Goal: Task Accomplishment & Management: Manage account settings

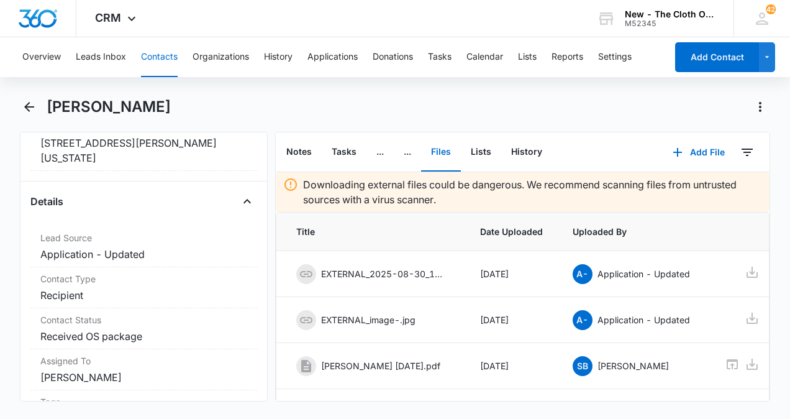
scroll to position [81, 0]
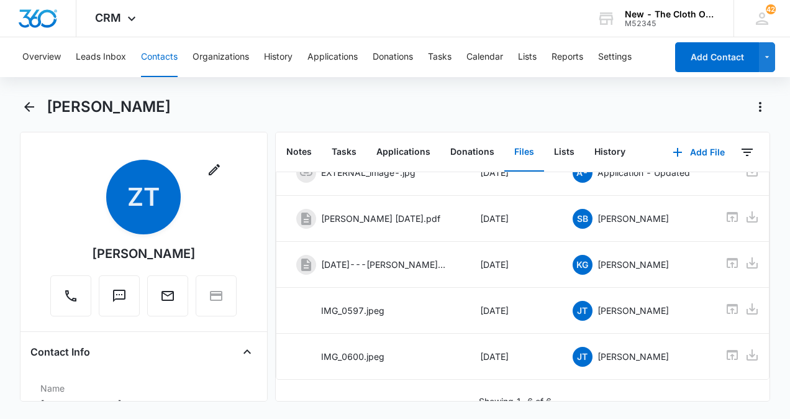
scroll to position [173, 0]
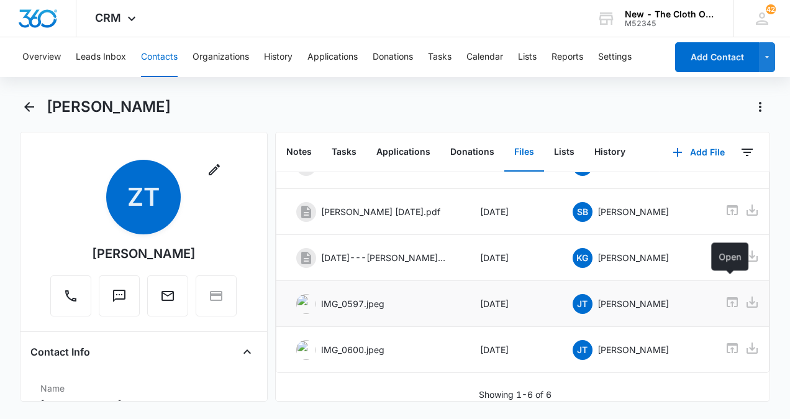
click at [727, 294] on icon at bounding box center [732, 301] width 15 height 15
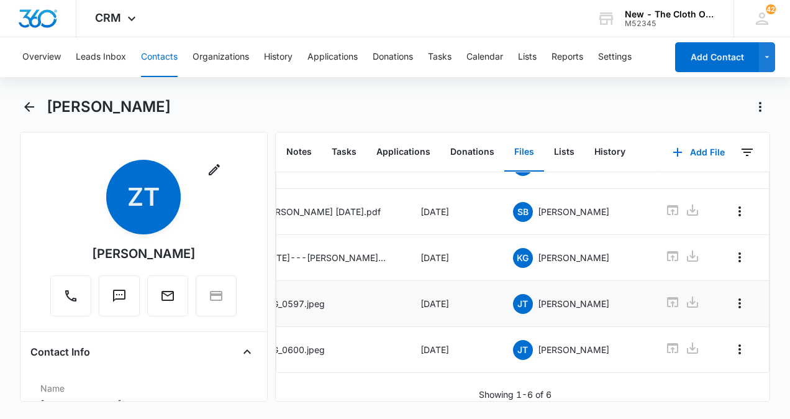
scroll to position [0, 67]
click at [739, 298] on icon "Overflow Menu" at bounding box center [740, 303] width 2 height 10
click at [688, 322] on div "Edit" at bounding box center [696, 318] width 26 height 9
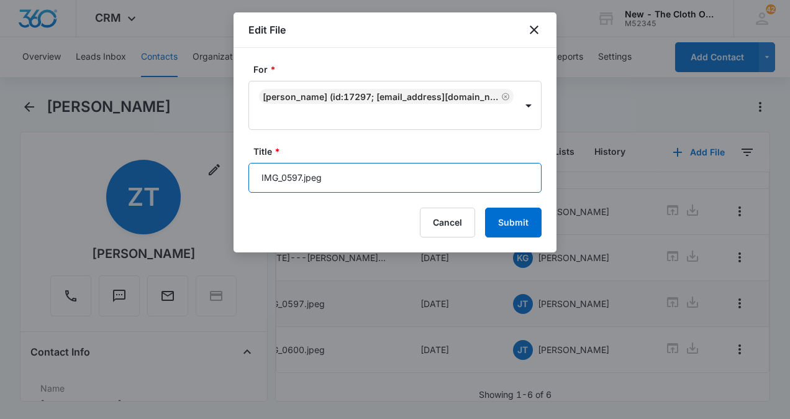
drag, startPoint x: 409, startPoint y: 165, endPoint x: 211, endPoint y: 174, distance: 198.4
click at [211, 174] on body "CRM Apps Reputation CRM Email Social Ads Intelligence Brand Settings New - The …" at bounding box center [395, 209] width 790 height 419
type input "THOR OS 1"
click at [485, 208] on button "Submit" at bounding box center [513, 223] width 57 height 30
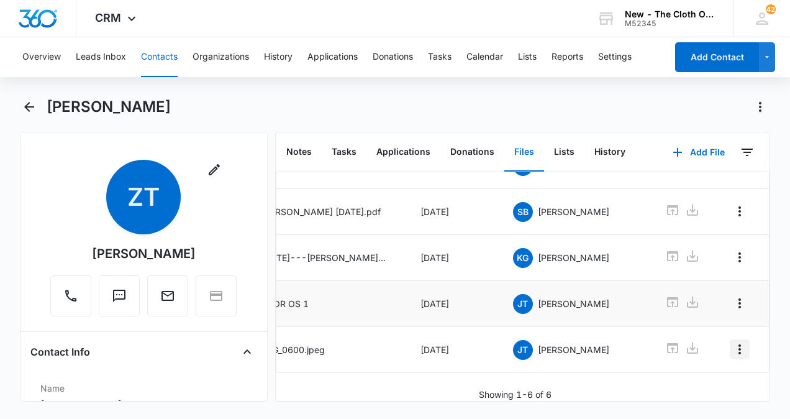
click at [739, 344] on icon "Overflow Menu" at bounding box center [740, 349] width 2 height 10
click at [701, 362] on div "Edit" at bounding box center [696, 364] width 26 height 9
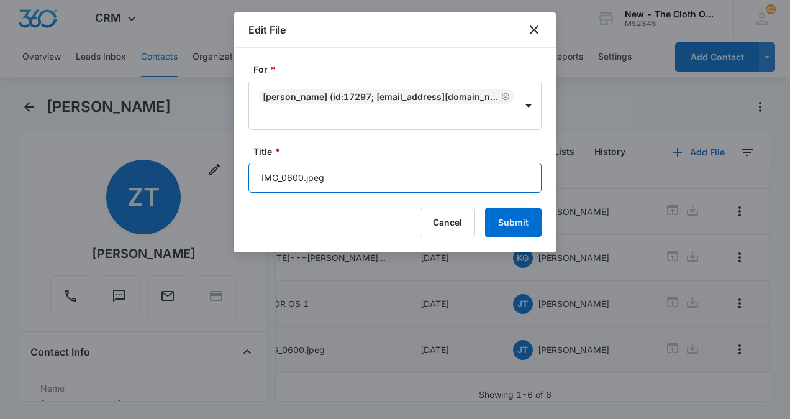
drag, startPoint x: 368, startPoint y: 174, endPoint x: 169, endPoint y: 196, distance: 200.1
click at [169, 196] on body "CRM Apps Reputation CRM Email Social Ads Intelligence Brand Settings New - The …" at bounding box center [395, 209] width 790 height 419
type input "THOR OS 2"
click at [485, 208] on button "Submit" at bounding box center [513, 223] width 57 height 30
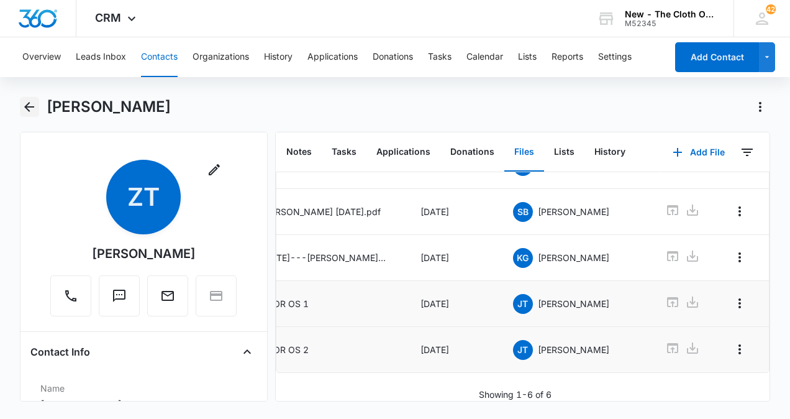
click at [29, 97] on button "Back" at bounding box center [29, 107] width 19 height 20
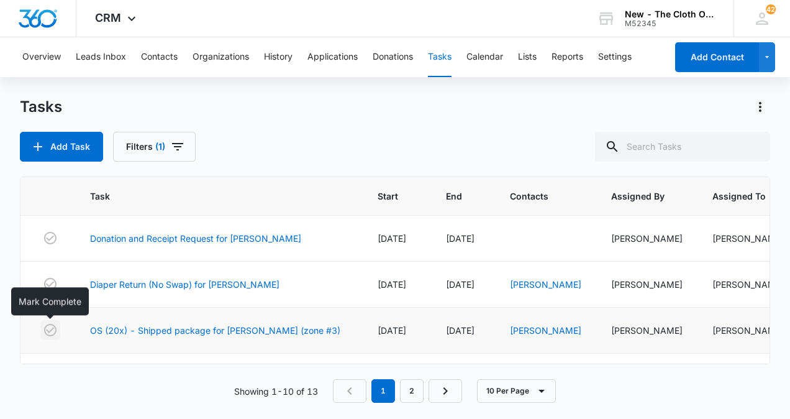
click at [47, 329] on icon "button" at bounding box center [50, 329] width 15 height 15
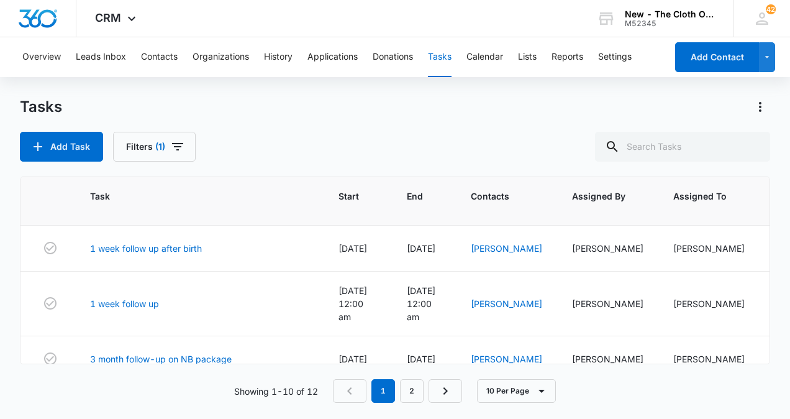
scroll to position [124, 0]
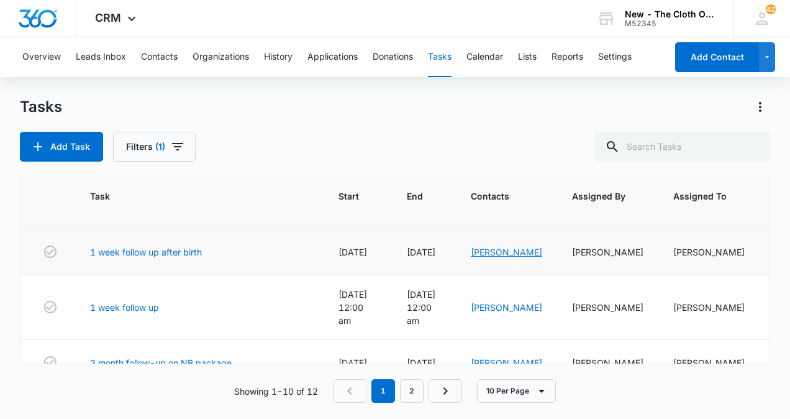
click at [517, 250] on link "[PERSON_NAME]" at bounding box center [506, 252] width 71 height 11
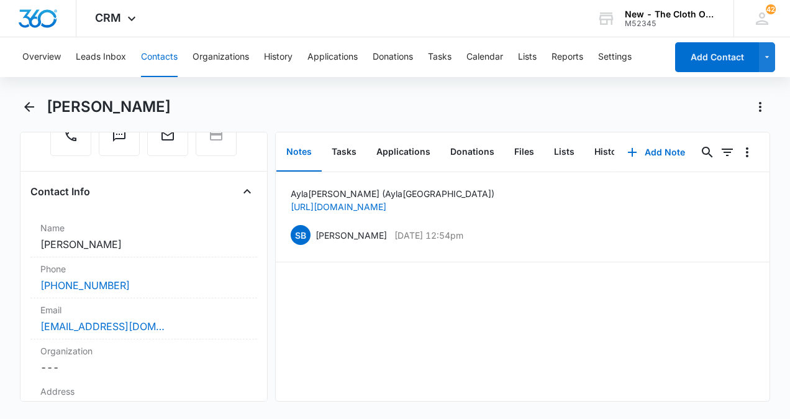
scroll to position [153, 0]
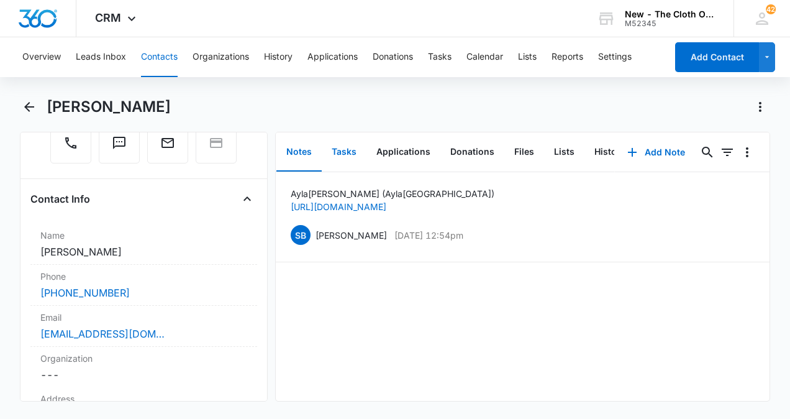
click at [333, 153] on button "Tasks" at bounding box center [344, 152] width 45 height 39
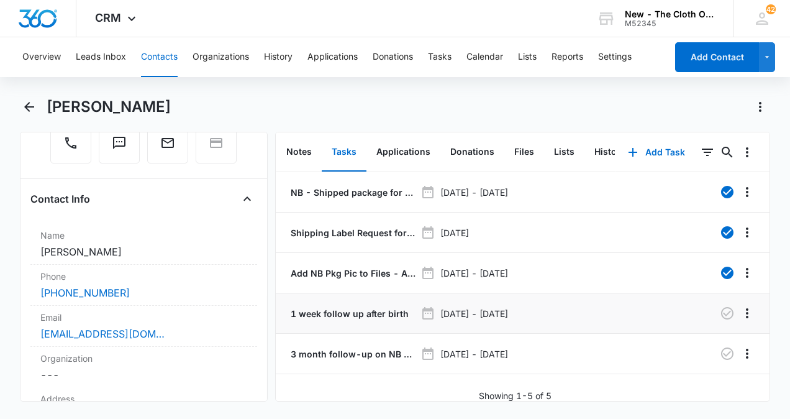
click at [370, 311] on p "1 week follow up after birth" at bounding box center [348, 313] width 121 height 13
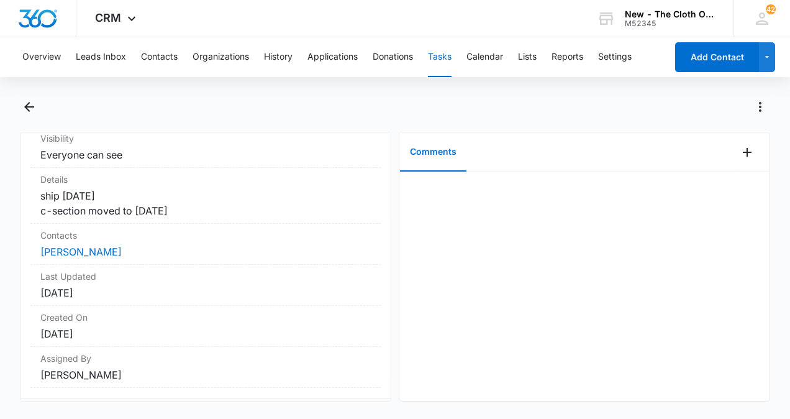
scroll to position [248, 0]
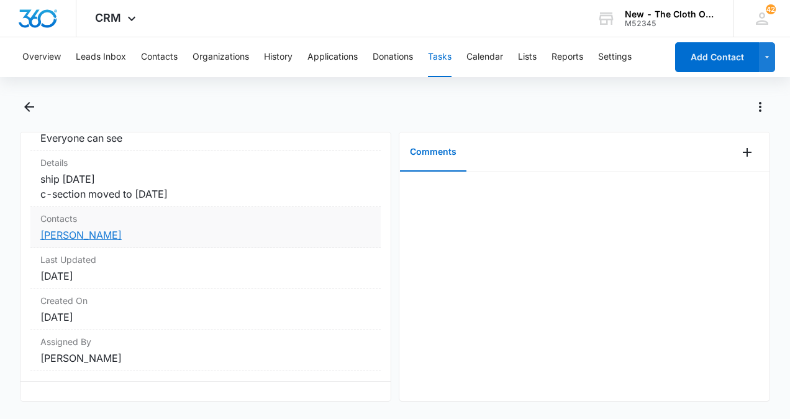
click at [66, 235] on link "[PERSON_NAME]" at bounding box center [80, 235] width 81 height 12
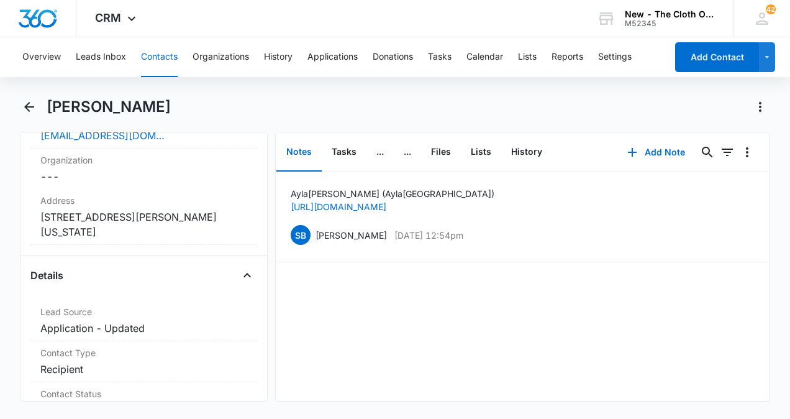
scroll to position [275, 0]
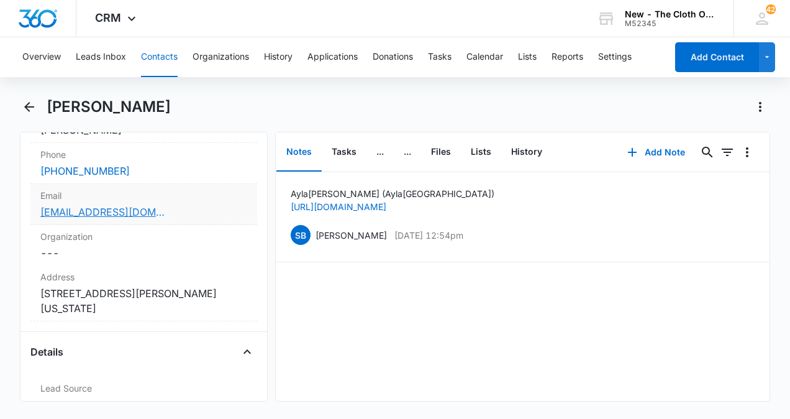
click at [70, 213] on link "aylaroberts19@gmail.com" at bounding box center [102, 211] width 124 height 15
click at [28, 108] on icon "Back" at bounding box center [29, 106] width 15 height 15
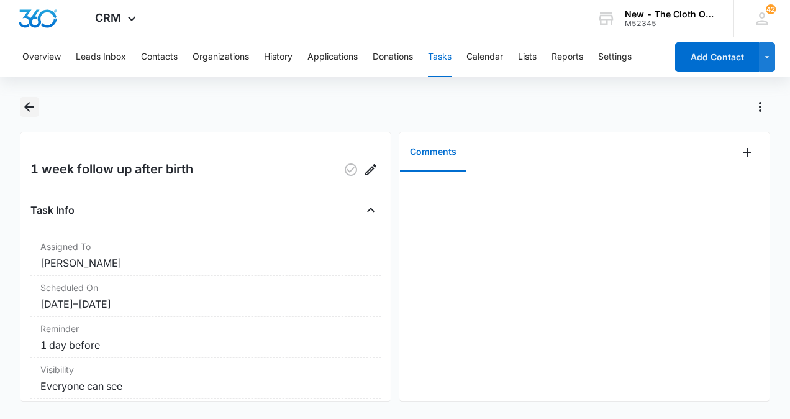
click at [28, 108] on icon "Back" at bounding box center [29, 106] width 15 height 15
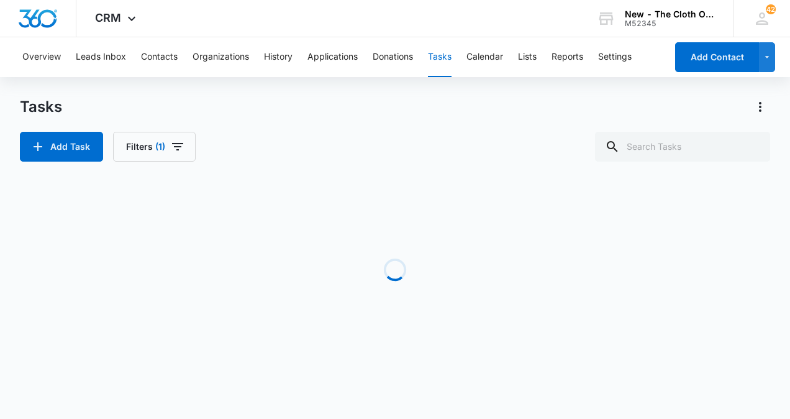
drag, startPoint x: 28, startPoint y: 108, endPoint x: 288, endPoint y: 243, distance: 292.6
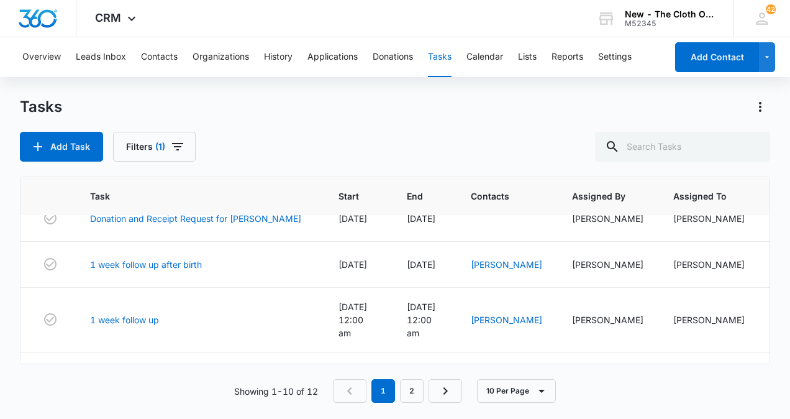
scroll to position [112, 0]
click at [46, 268] on icon "button" at bounding box center [50, 264] width 12 height 12
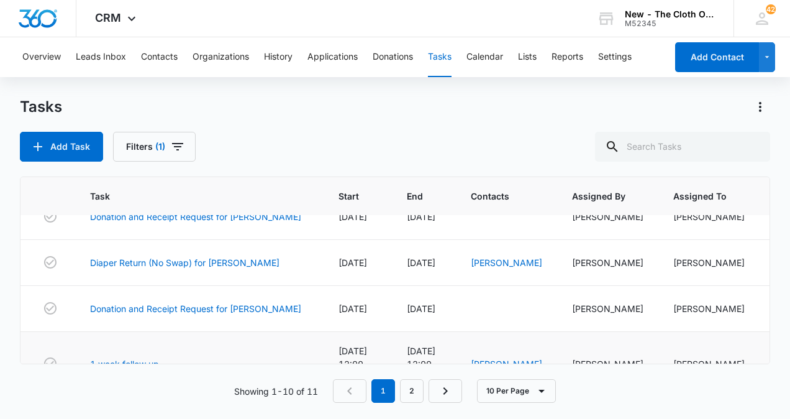
scroll to position [0, 0]
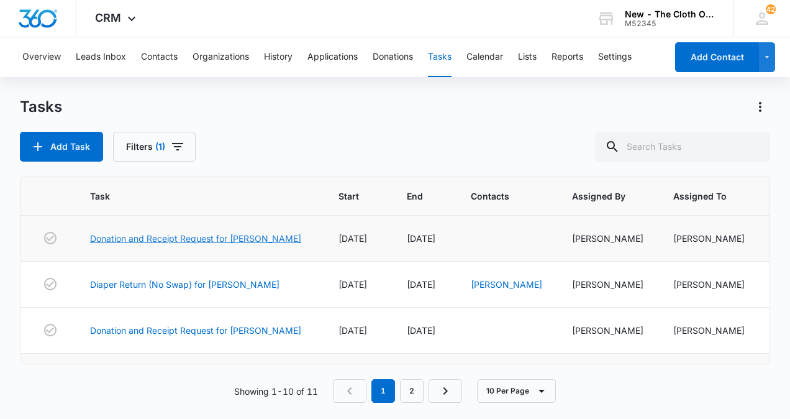
click at [140, 238] on link "Donation and Receipt Request for [PERSON_NAME]" at bounding box center [195, 238] width 211 height 13
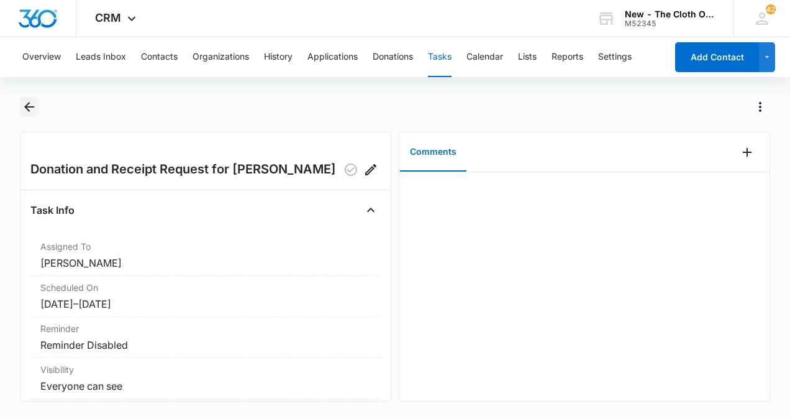
click at [29, 108] on icon "Back" at bounding box center [29, 106] width 15 height 15
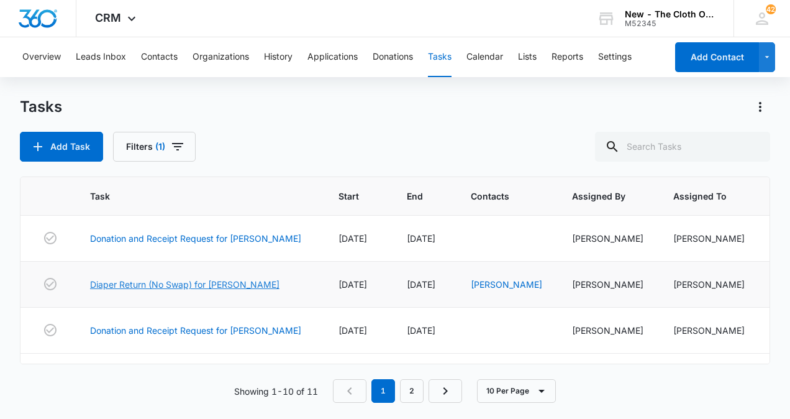
click at [108, 285] on link "Diaper Return (No Swap) for [PERSON_NAME]" at bounding box center [184, 284] width 189 height 13
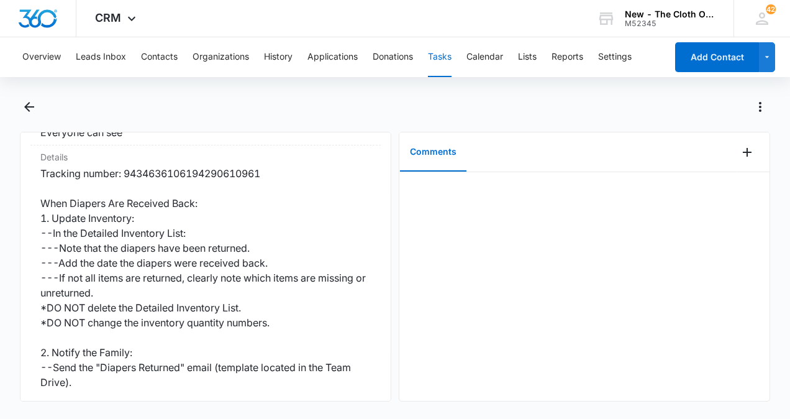
scroll to position [257, 0]
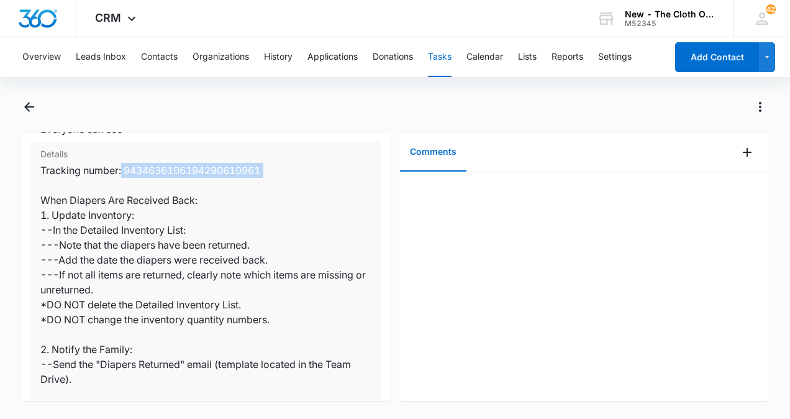
drag, startPoint x: 123, startPoint y: 167, endPoint x: 270, endPoint y: 186, distance: 148.4
click at [270, 186] on dd "Tracking number: 9434636106194290610961 When Diapers Are Received Back: 1. Upda…" at bounding box center [205, 319] width 331 height 313
drag, startPoint x: 270, startPoint y: 186, endPoint x: 214, endPoint y: 173, distance: 58.0
copy dd "9434636106194290610961"
click at [26, 106] on icon "Back" at bounding box center [29, 107] width 10 height 10
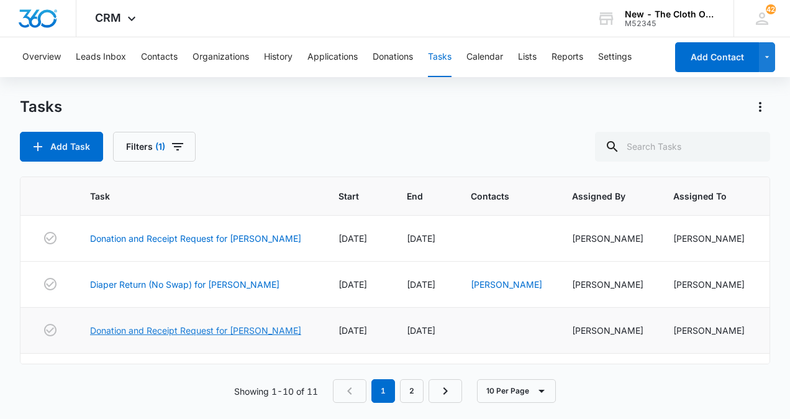
click at [140, 335] on link "Donation and Receipt Request for [PERSON_NAME]" at bounding box center [195, 330] width 211 height 13
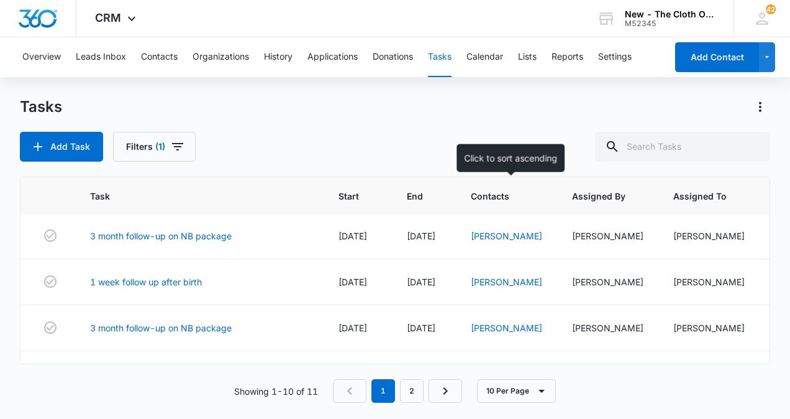
scroll to position [205, 0]
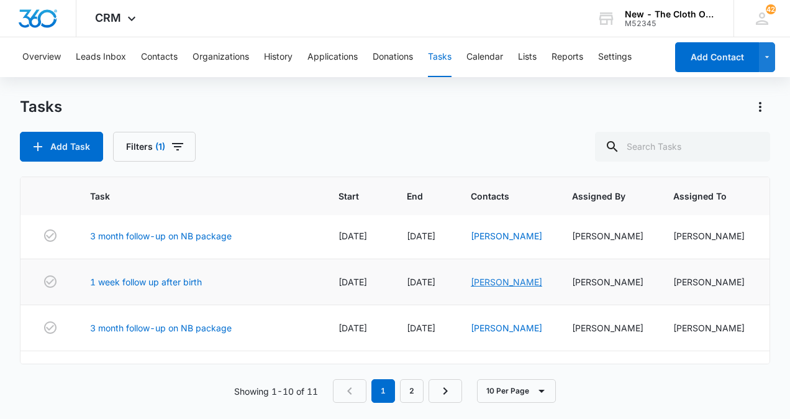
click at [508, 276] on link "[PERSON_NAME]" at bounding box center [506, 281] width 71 height 11
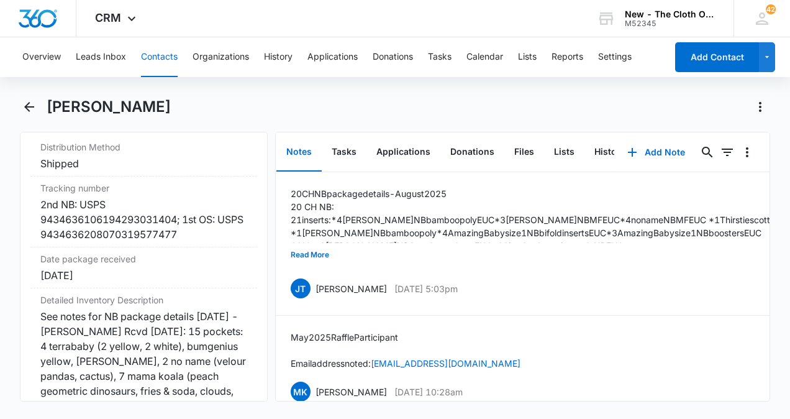
scroll to position [3005, 0]
click at [509, 152] on button "Files" at bounding box center [524, 152] width 40 height 39
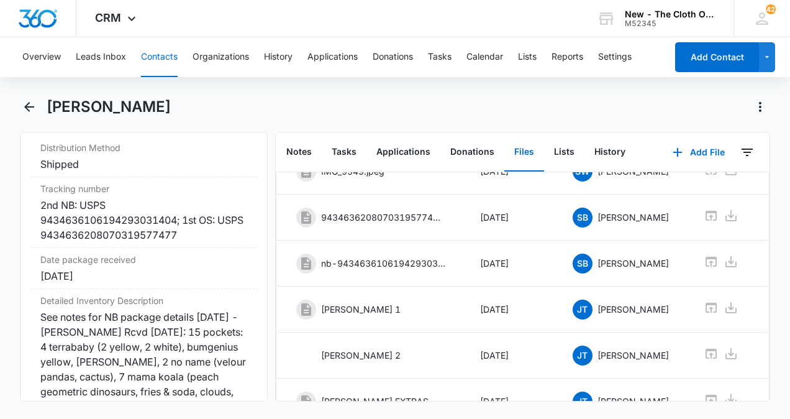
scroll to position [152, 0]
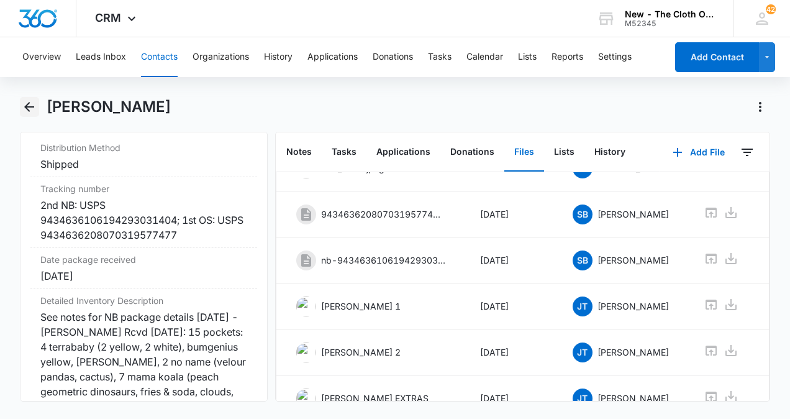
click at [29, 103] on icon "Back" at bounding box center [29, 107] width 10 height 10
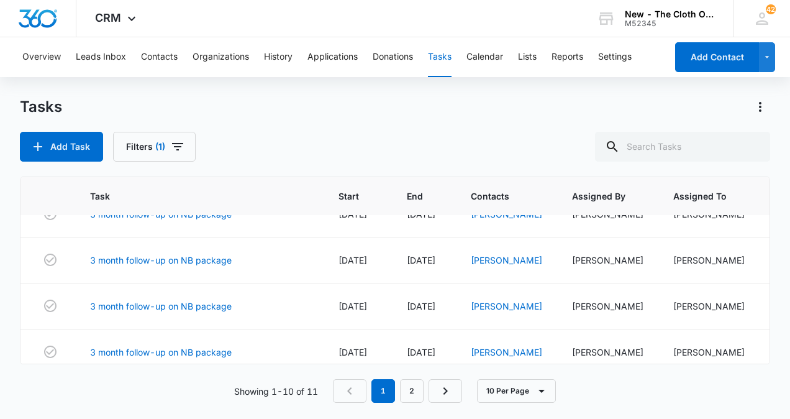
scroll to position [327, 0]
